Goal: Task Accomplishment & Management: Use online tool/utility

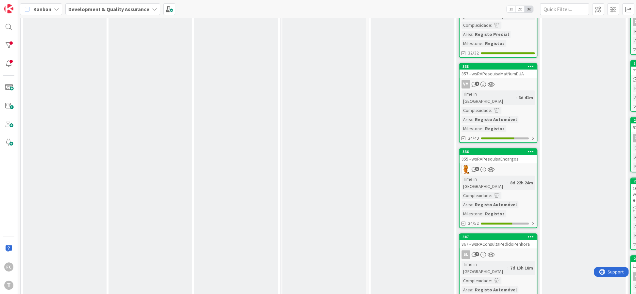
scroll to position [318, 0]
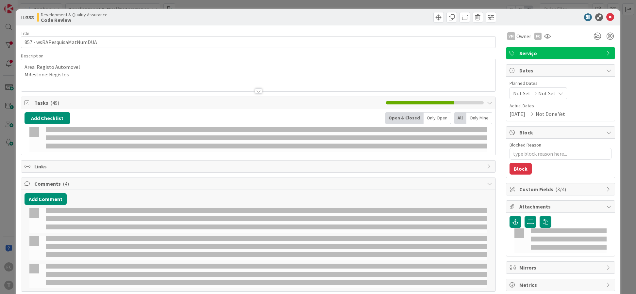
type textarea "x"
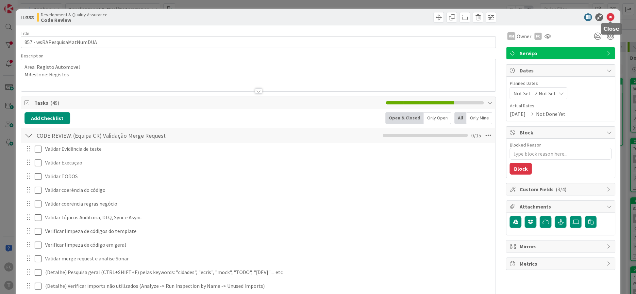
click at [612, 17] on icon at bounding box center [610, 17] width 8 height 8
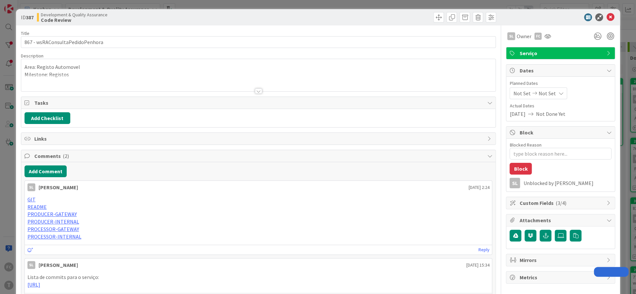
type textarea "x"
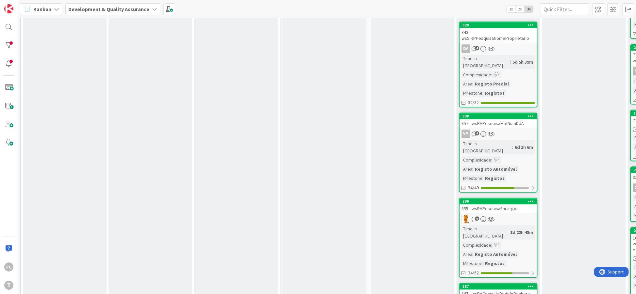
scroll to position [278, 0]
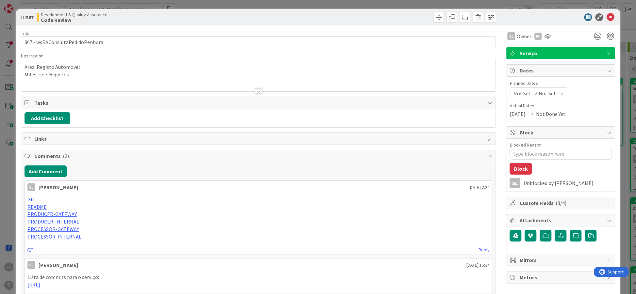
type textarea "x"
